Goal: Book appointment/travel/reservation

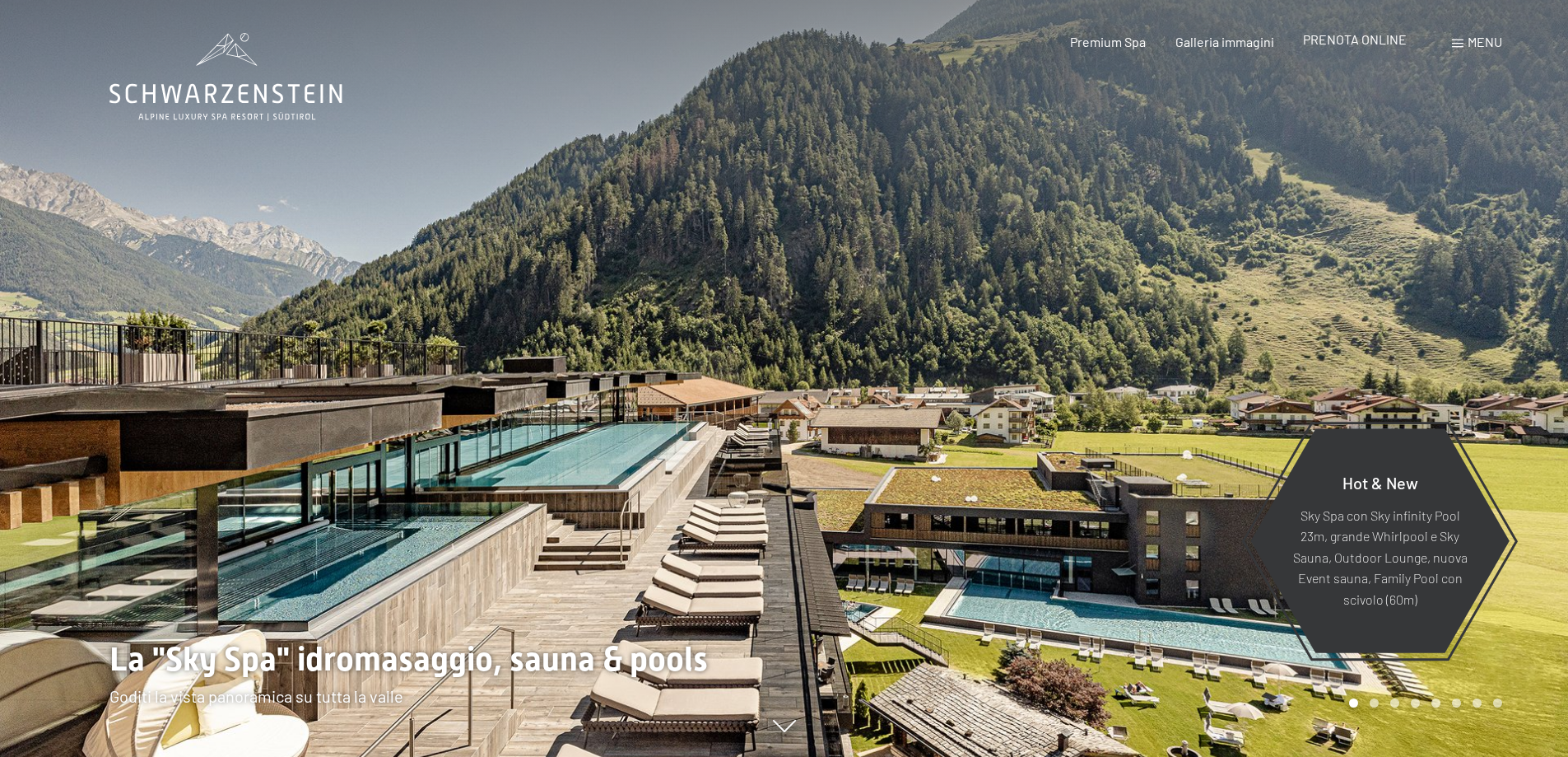
click at [1390, 41] on span "PRENOTA ONLINE" at bounding box center [1354, 39] width 104 height 16
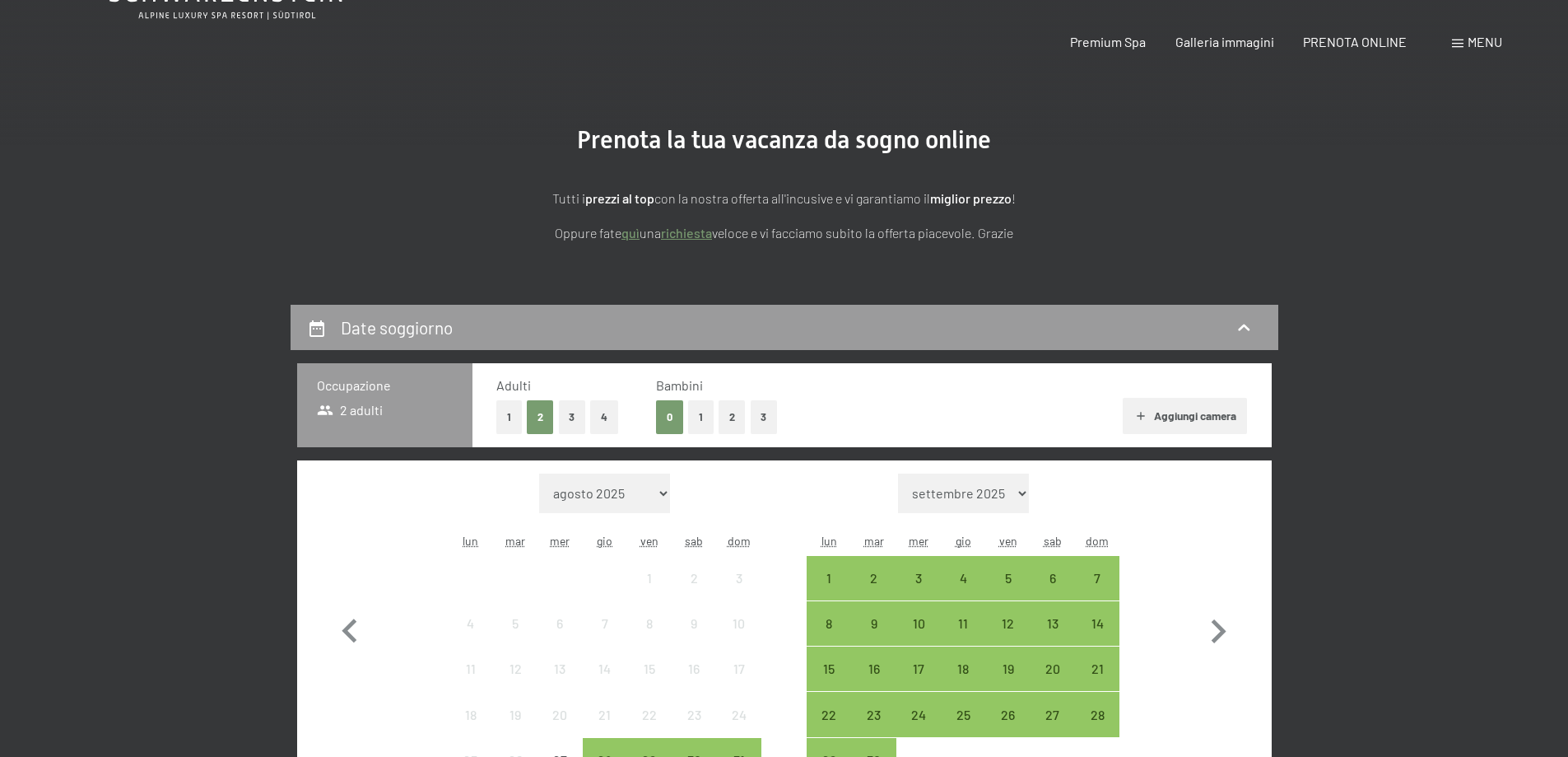
scroll to position [247, 0]
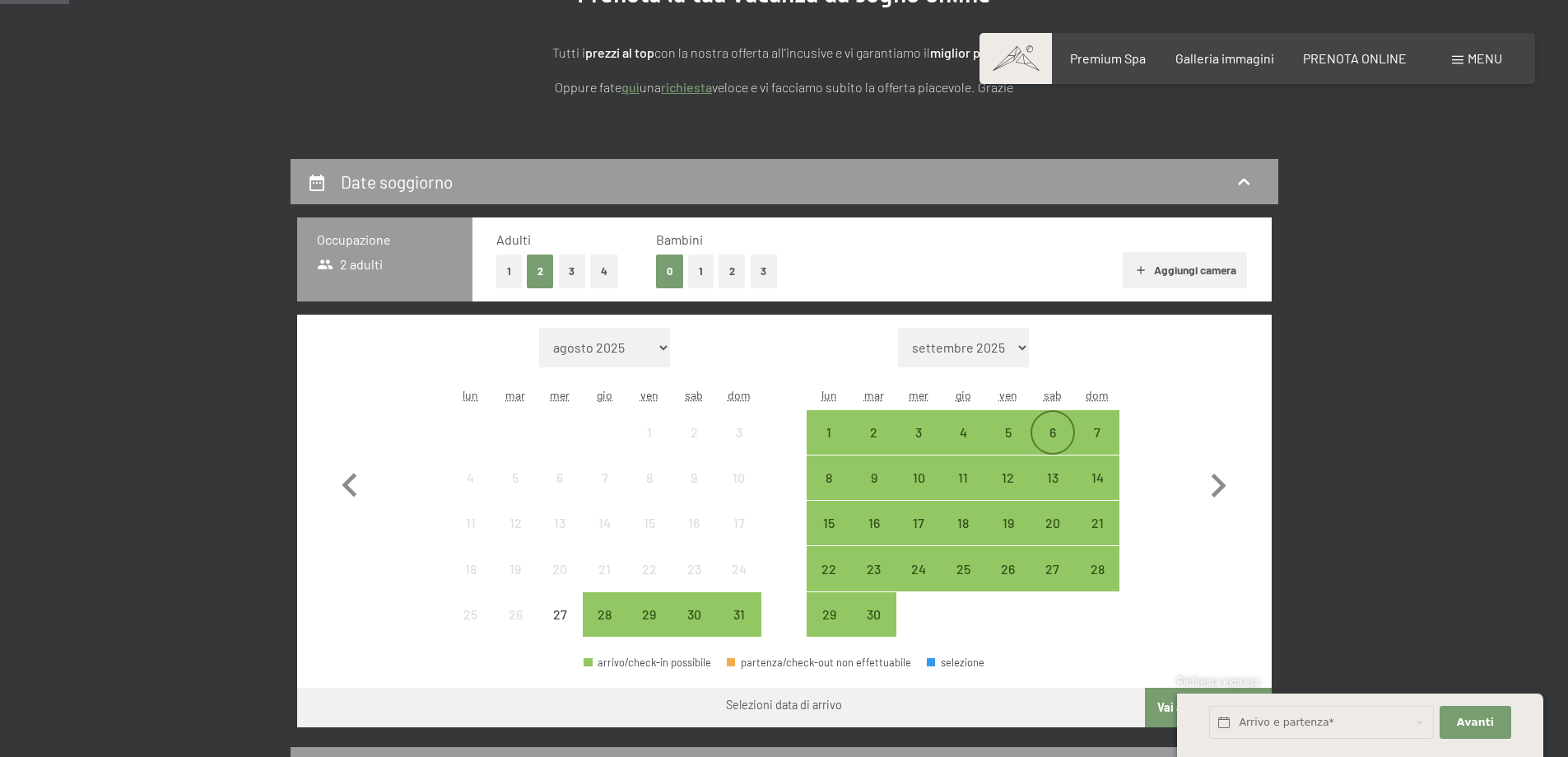
click at [1055, 428] on div "6" at bounding box center [1053, 446] width 41 height 41
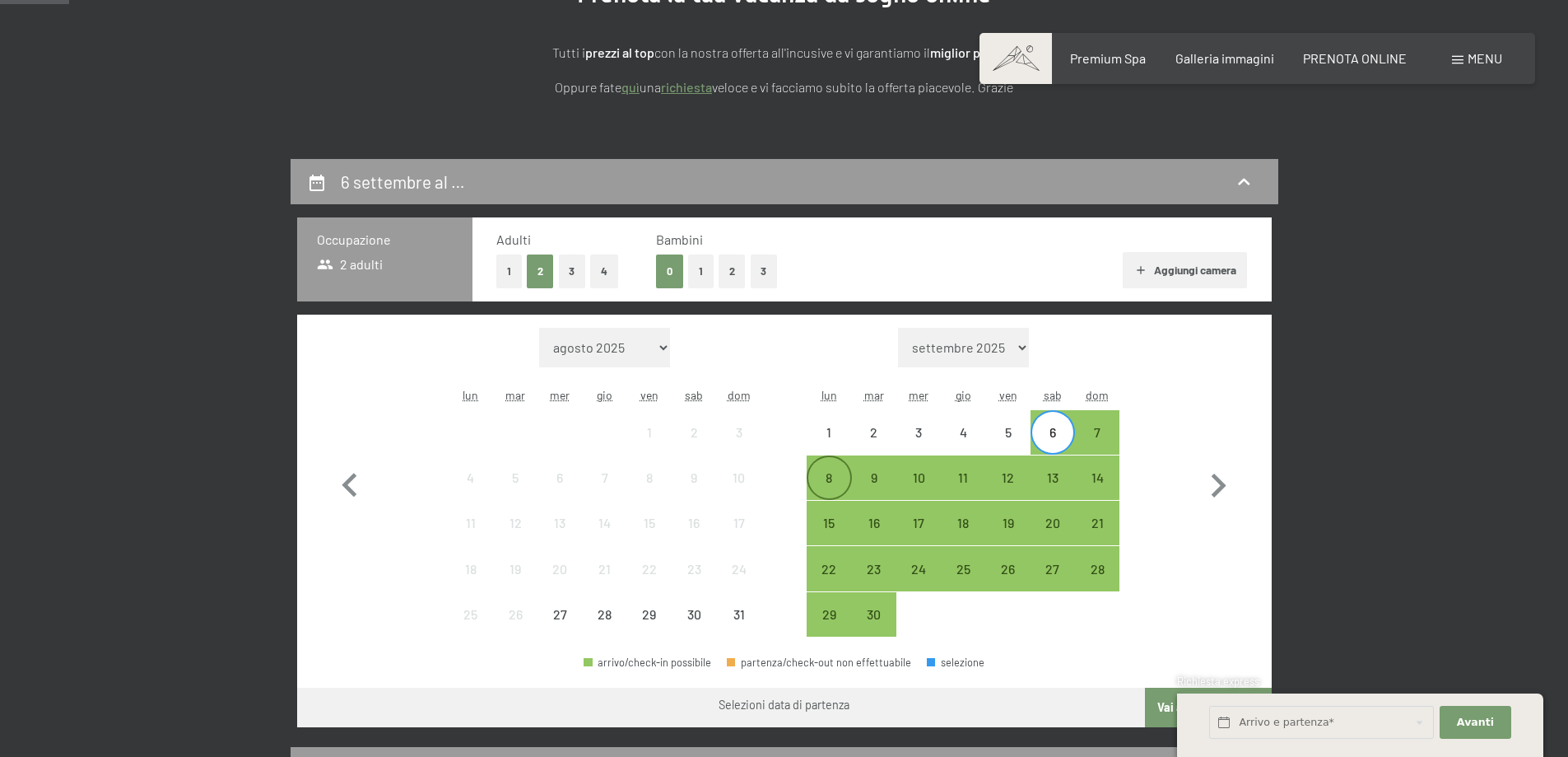
click at [820, 472] on div "8" at bounding box center [829, 491] width 41 height 41
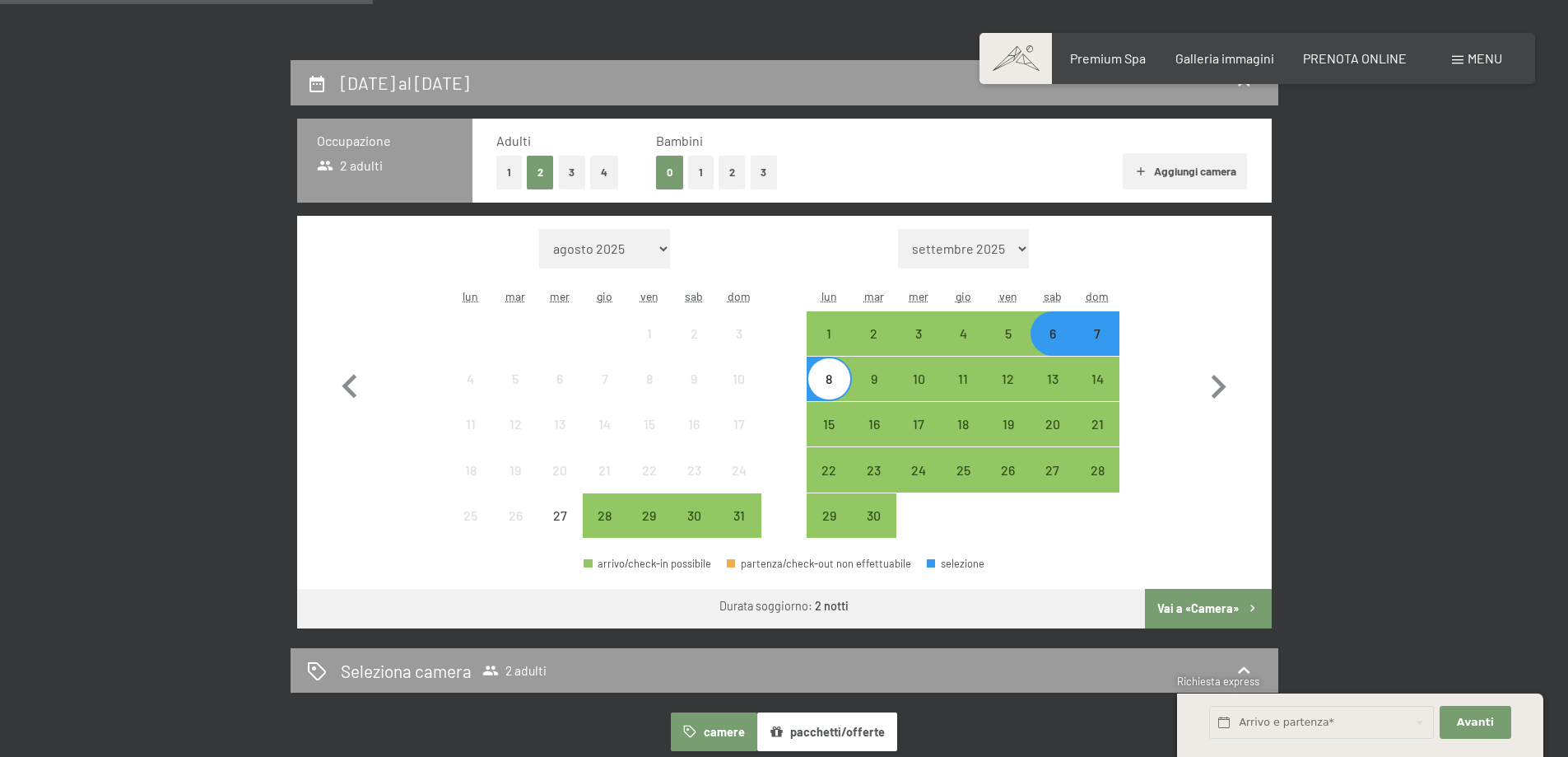
scroll to position [494, 0]
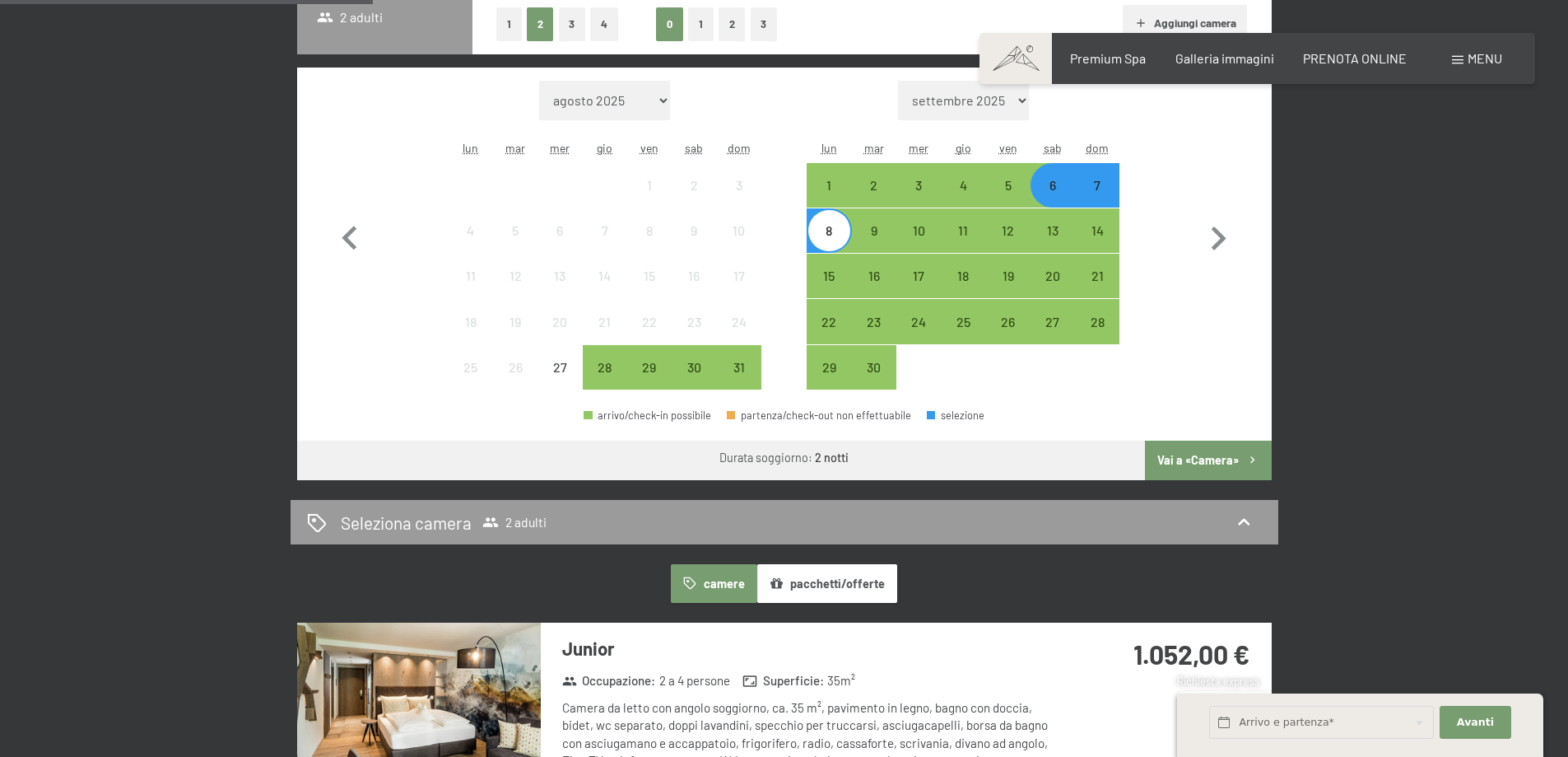
click at [1229, 454] on button "Vai a «Camera»" at bounding box center [1209, 460] width 126 height 40
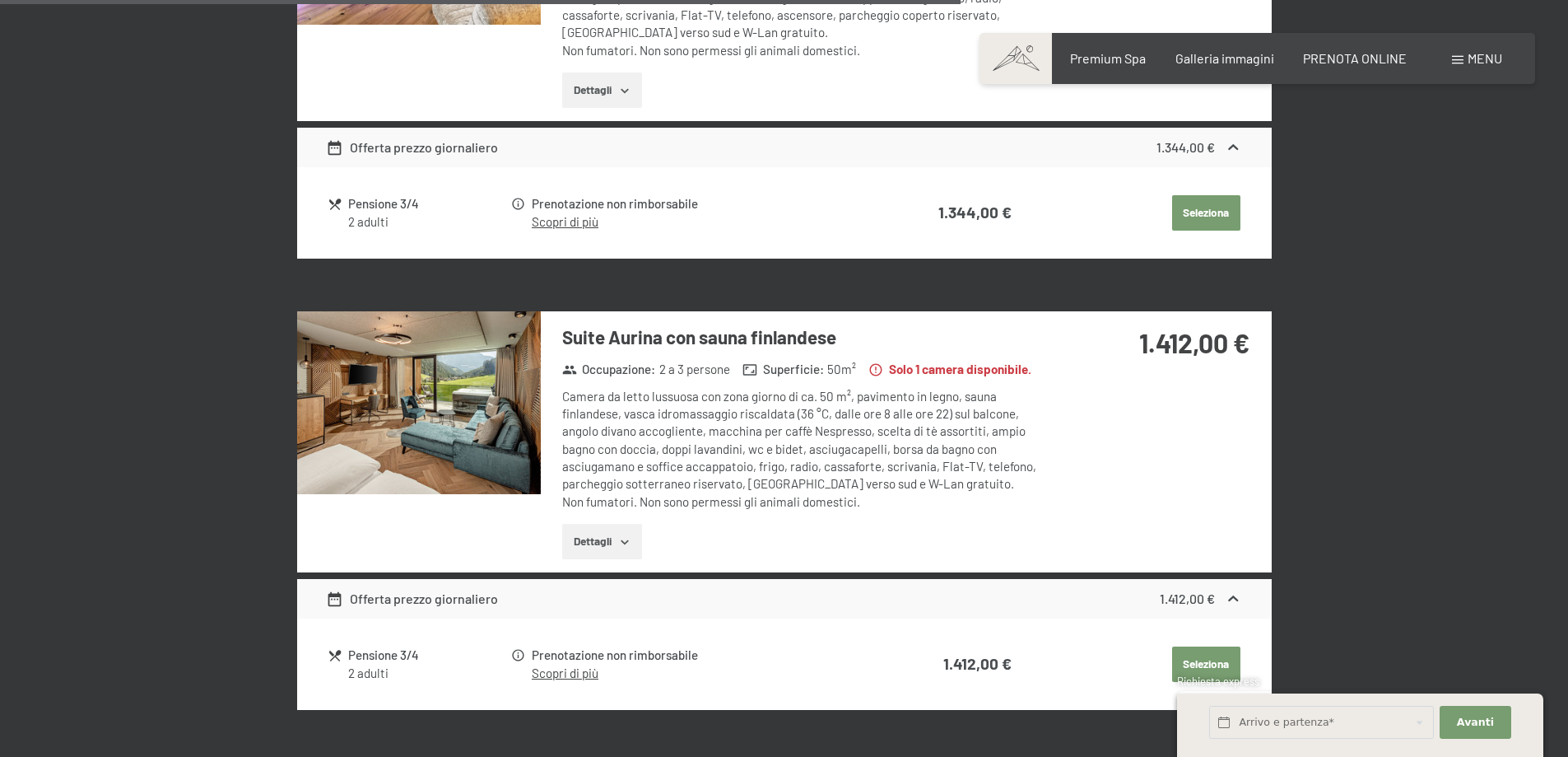
scroll to position [2877, 0]
